Goal: Transaction & Acquisition: Purchase product/service

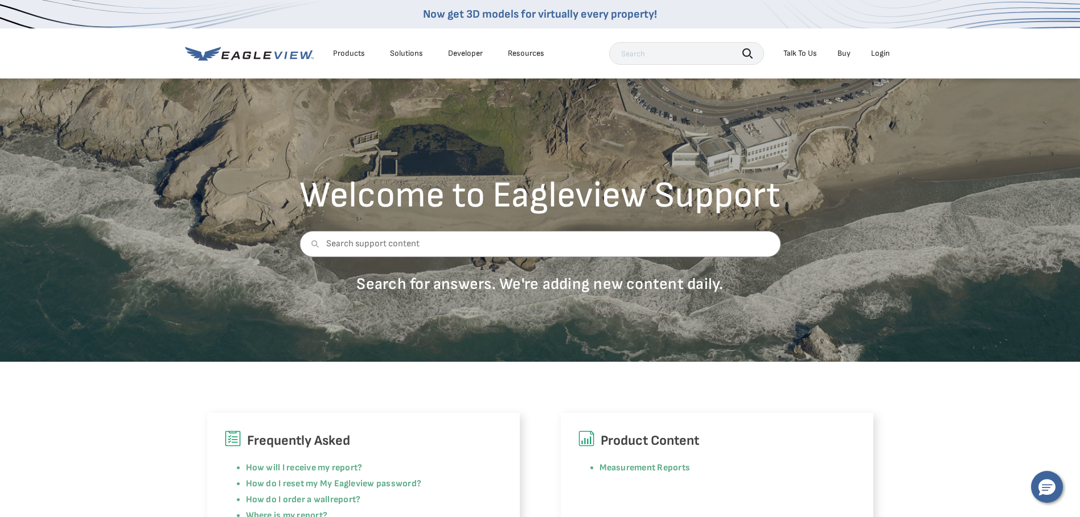
click at [880, 51] on div "Login" at bounding box center [880, 53] width 19 height 10
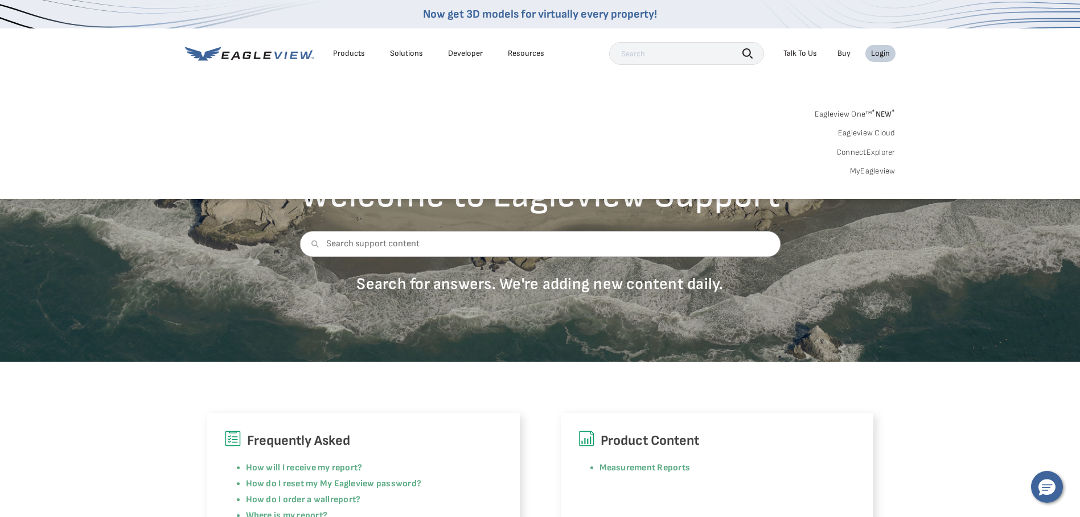
click at [871, 172] on link "MyEagleview" at bounding box center [873, 171] width 46 height 10
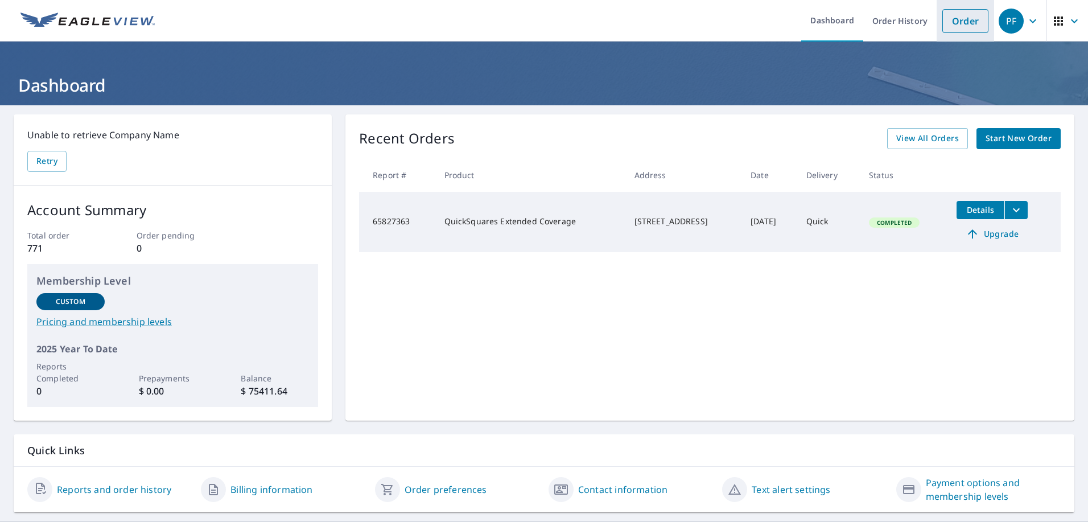
click at [961, 20] on link "Order" at bounding box center [965, 21] width 46 height 24
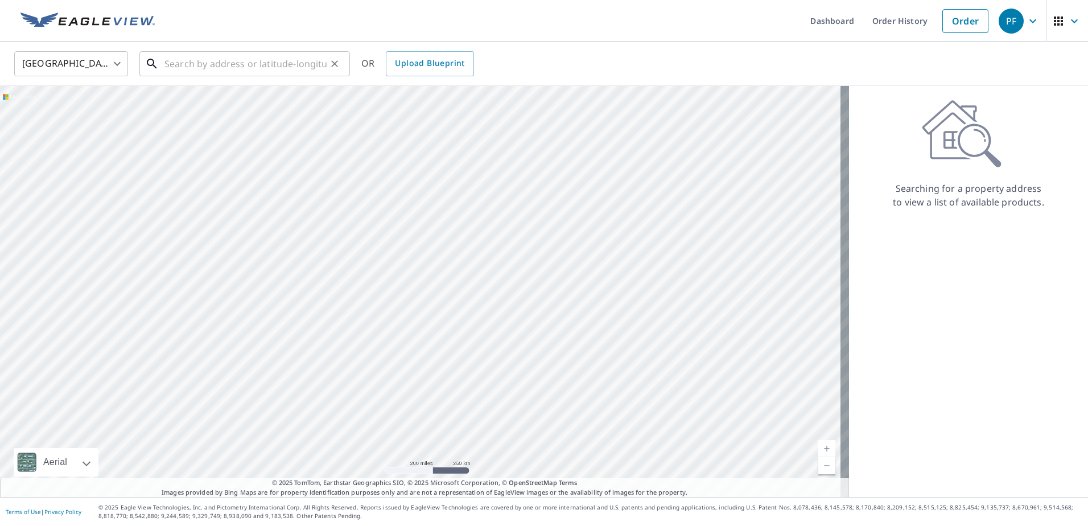
click at [165, 64] on input "text" at bounding box center [245, 64] width 162 height 32
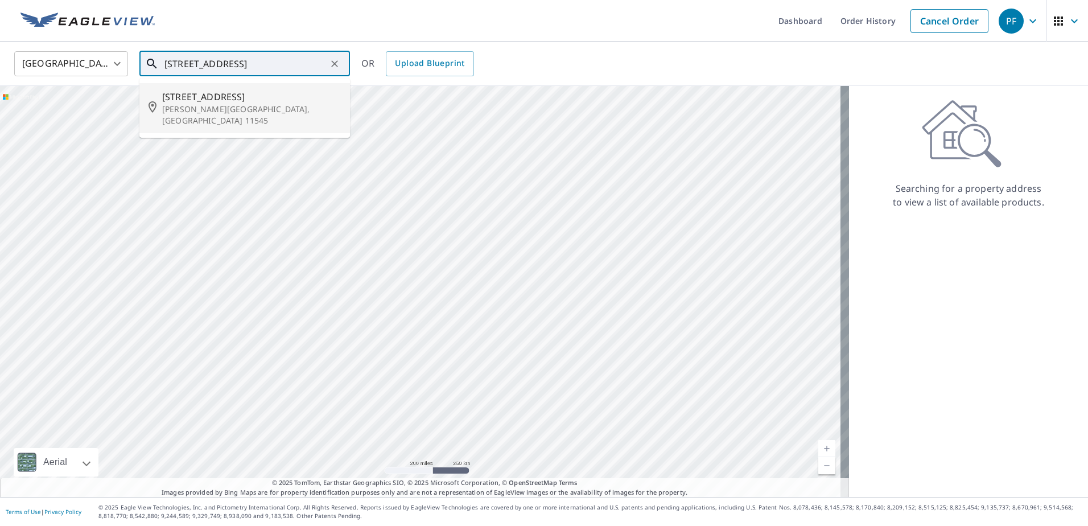
click at [195, 101] on span "[STREET_ADDRESS]" at bounding box center [251, 97] width 179 height 14
type input "[STREET_ADDRESS][PERSON_NAME]"
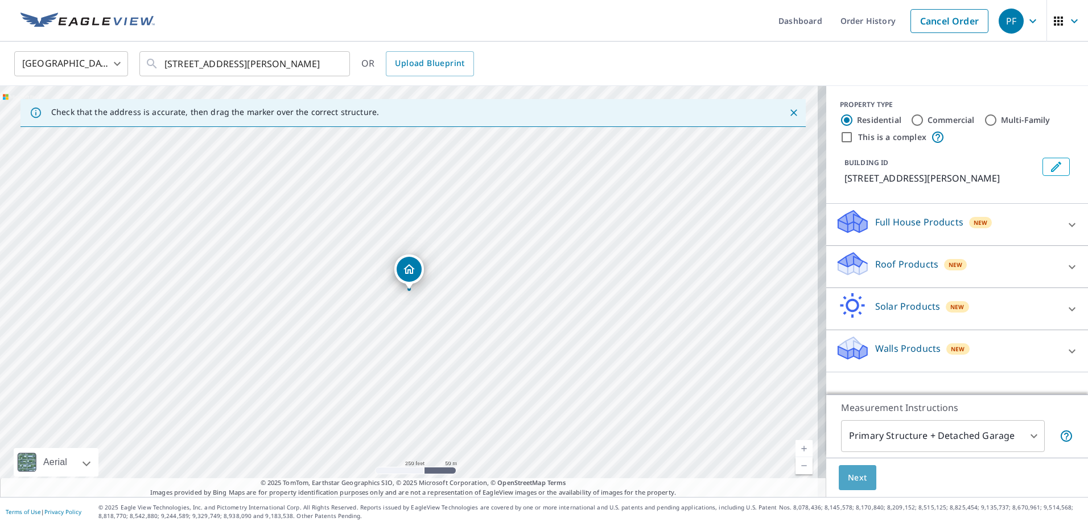
click at [848, 474] on span "Next" at bounding box center [857, 478] width 19 height 14
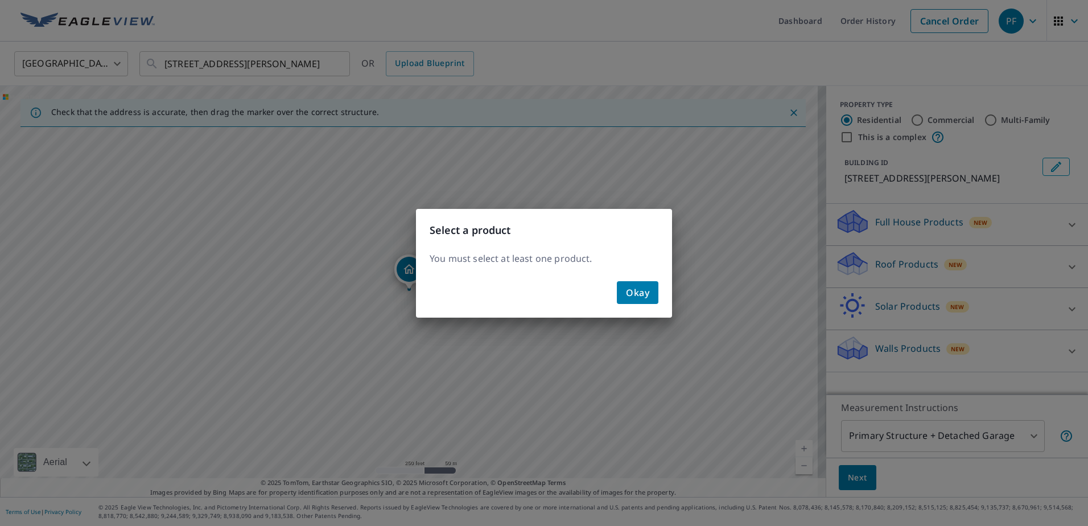
click at [1014, 439] on div "Select a product You must select at least one product. Okay" at bounding box center [544, 263] width 1088 height 526
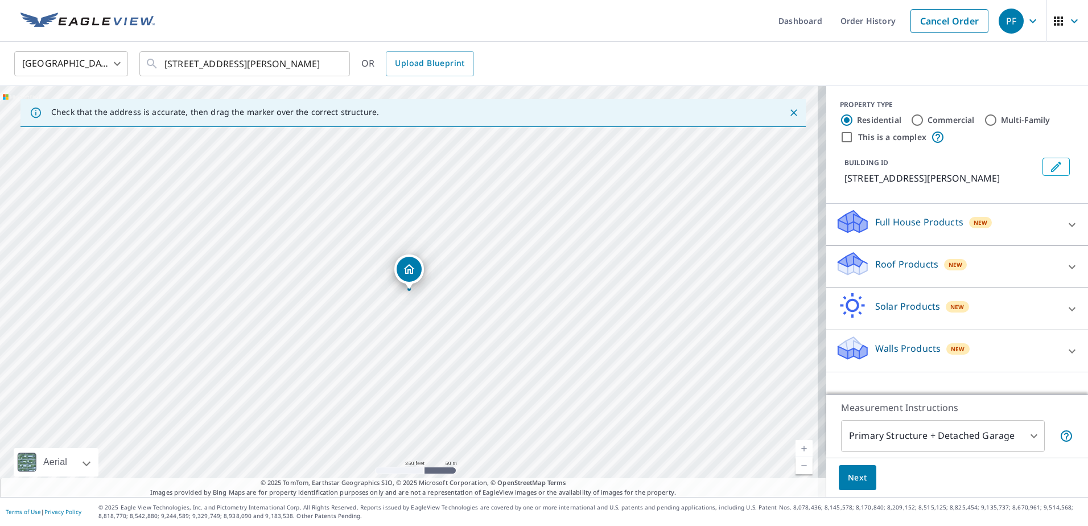
click at [840, 119] on input "Residential" at bounding box center [847, 120] width 14 height 14
click at [1010, 258] on div "Roof Products New" at bounding box center [946, 266] width 223 height 32
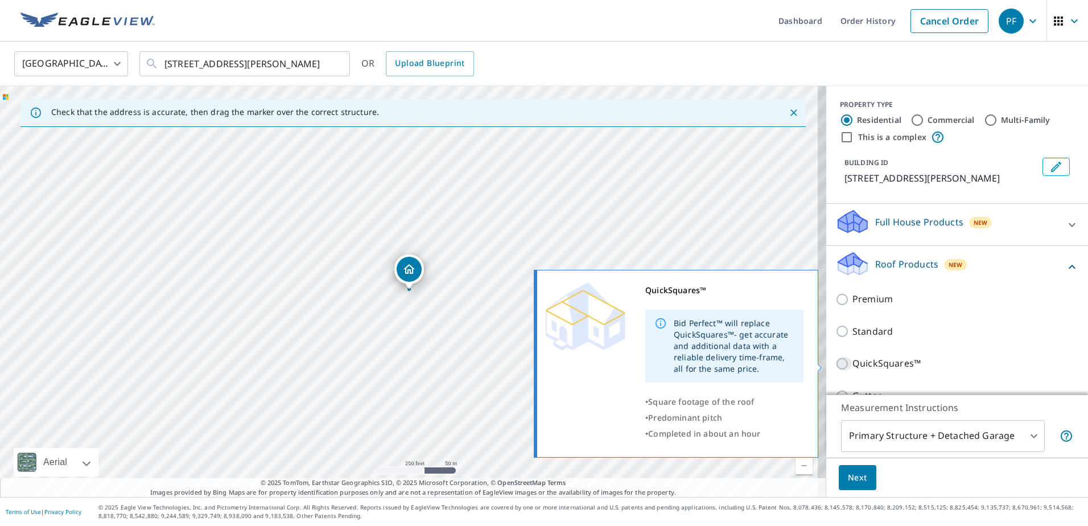
click at [835, 361] on input "QuickSquares™" at bounding box center [843, 364] width 17 height 14
checkbox input "true"
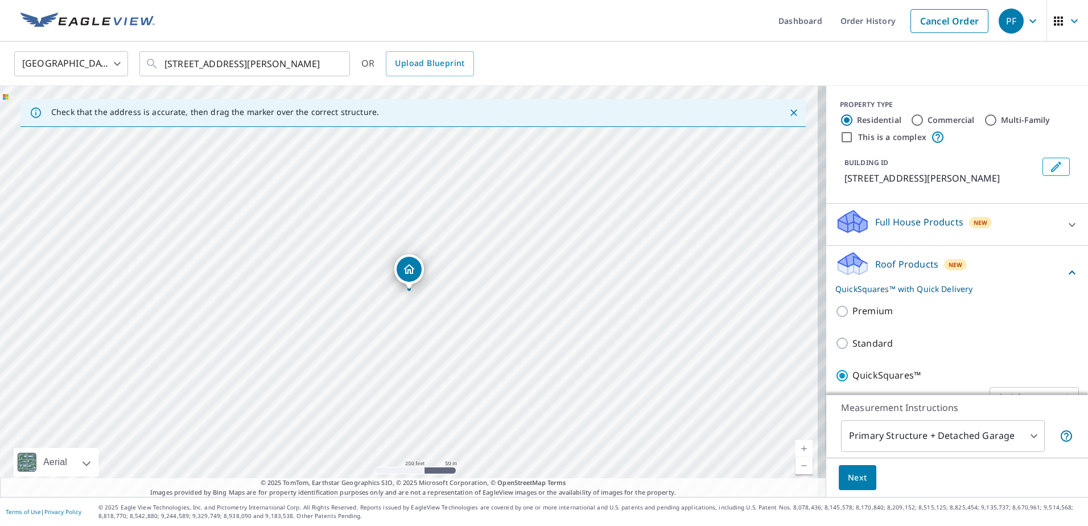
click at [848, 471] on span "Next" at bounding box center [857, 478] width 19 height 14
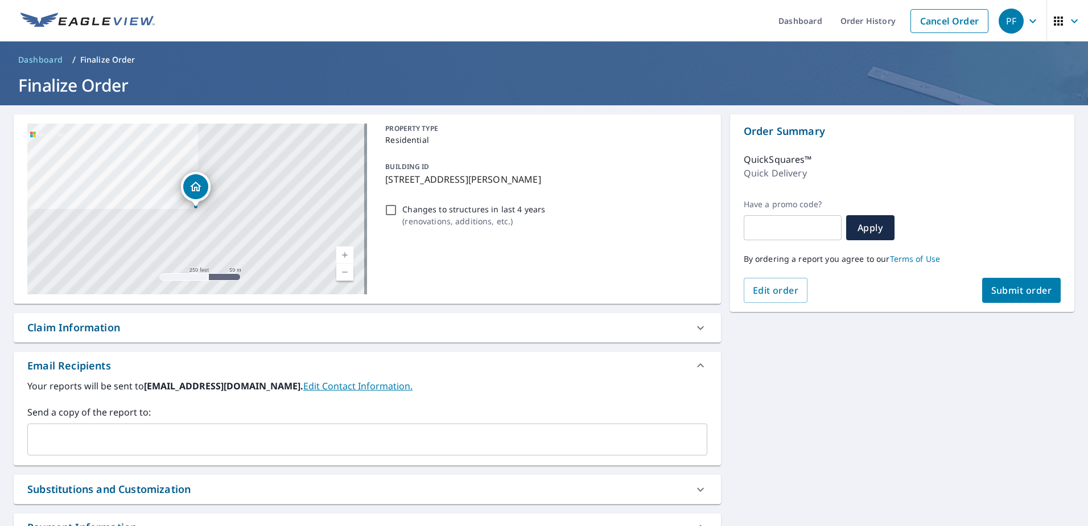
click at [1016, 290] on span "Submit order" at bounding box center [1021, 290] width 61 height 13
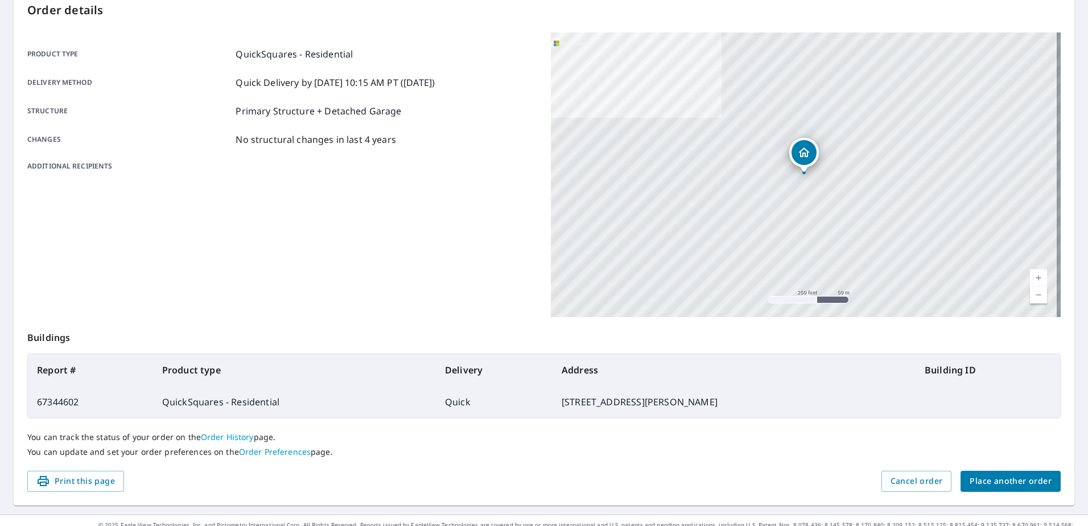
scroll to position [144, 0]
